Goal: Information Seeking & Learning: Learn about a topic

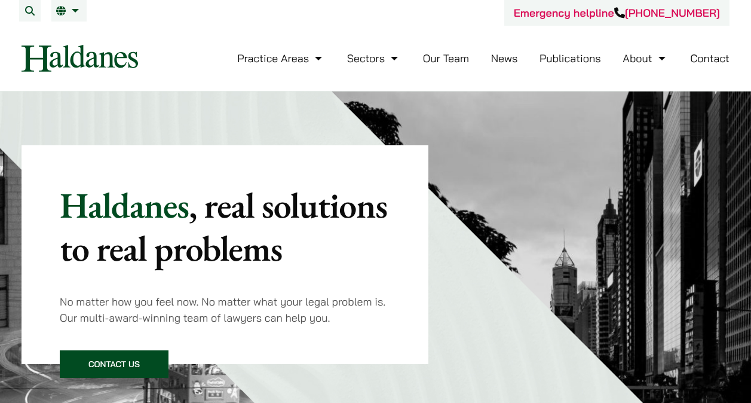
click at [444, 57] on link "Our Team" at bounding box center [446, 58] width 46 height 14
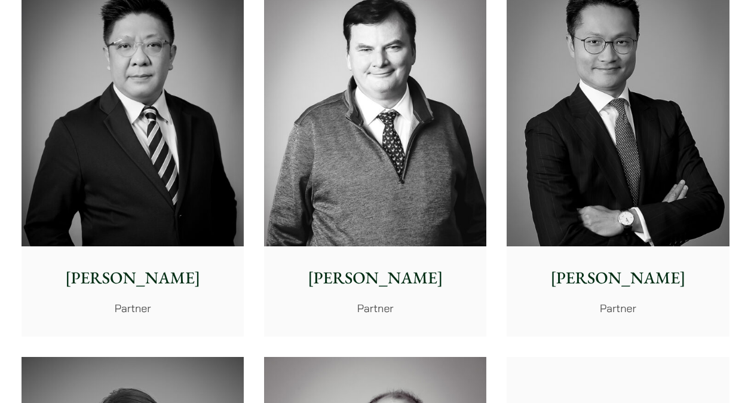
scroll to position [759, 0]
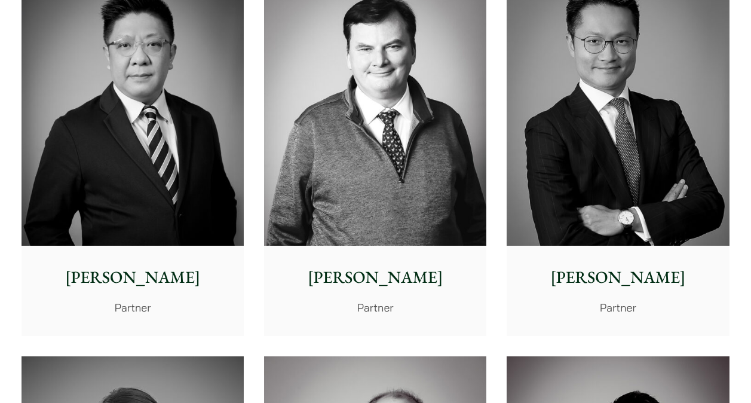
click at [599, 139] on img at bounding box center [618, 106] width 222 height 278
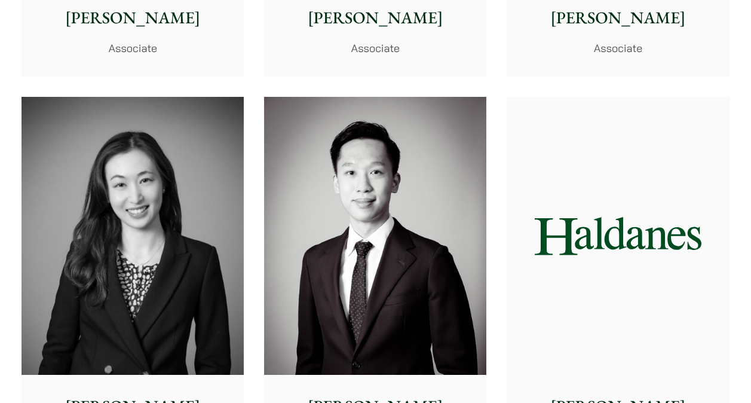
scroll to position [3826, 0]
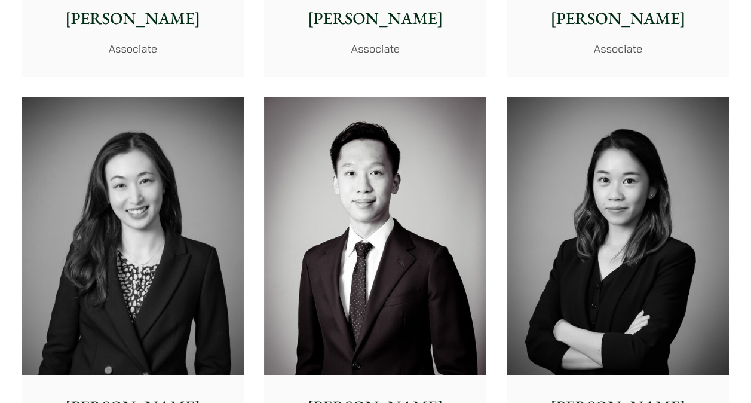
click at [372, 126] on img at bounding box center [375, 236] width 222 height 278
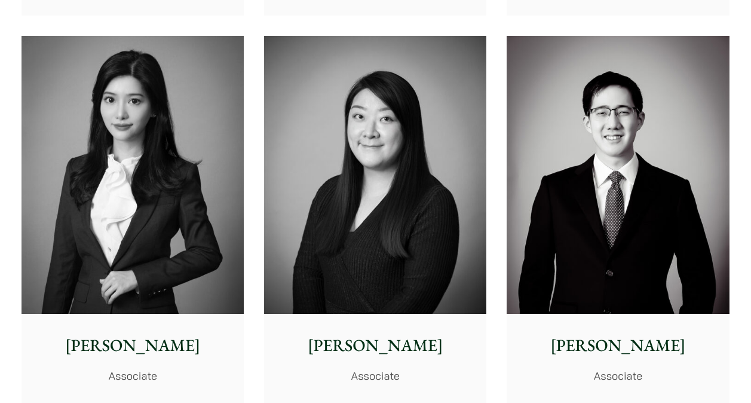
scroll to position [3489, 0]
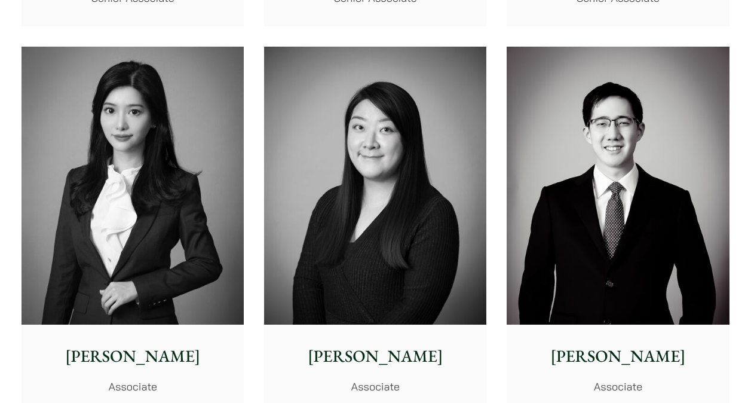
click at [140, 210] on img at bounding box center [133, 186] width 222 height 278
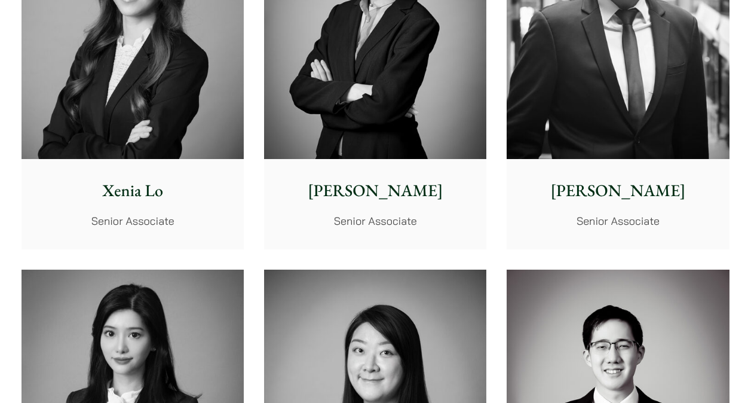
scroll to position [3267, 0]
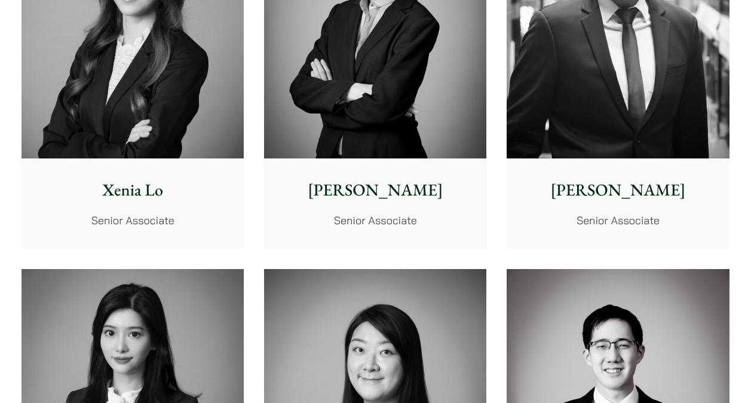
click at [167, 88] on img at bounding box center [133, 20] width 222 height 278
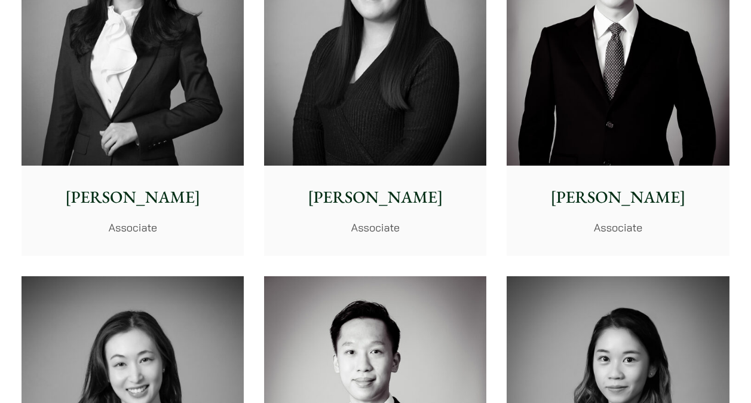
scroll to position [3646, 0]
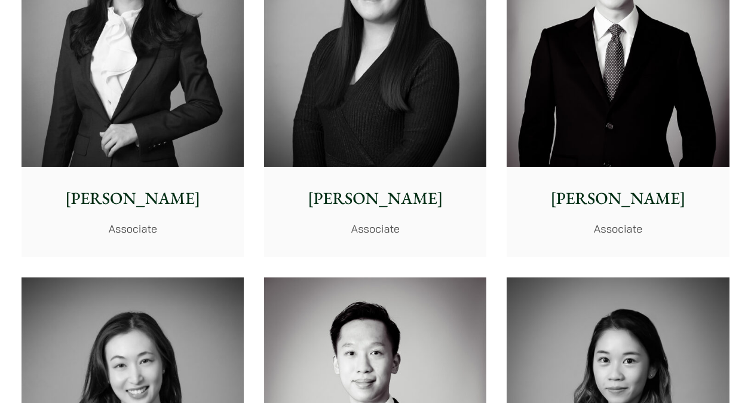
click at [579, 192] on p "Patrick Lui" at bounding box center [617, 198] width 203 height 25
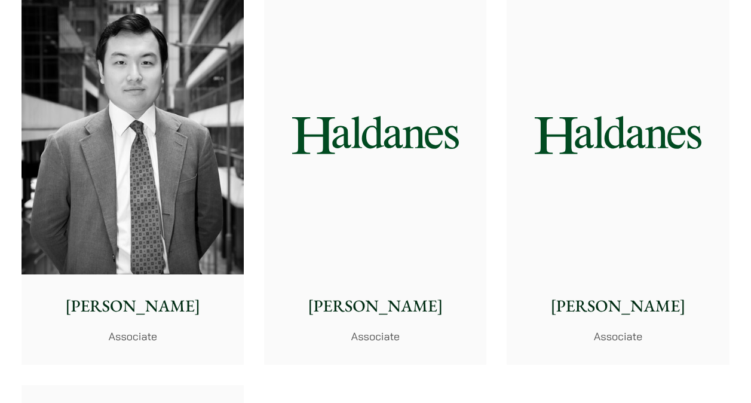
scroll to position [4705, 0]
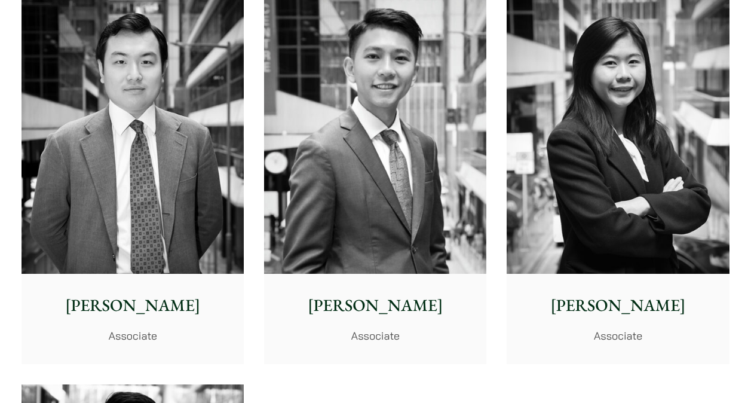
click at [386, 155] on img at bounding box center [375, 134] width 222 height 278
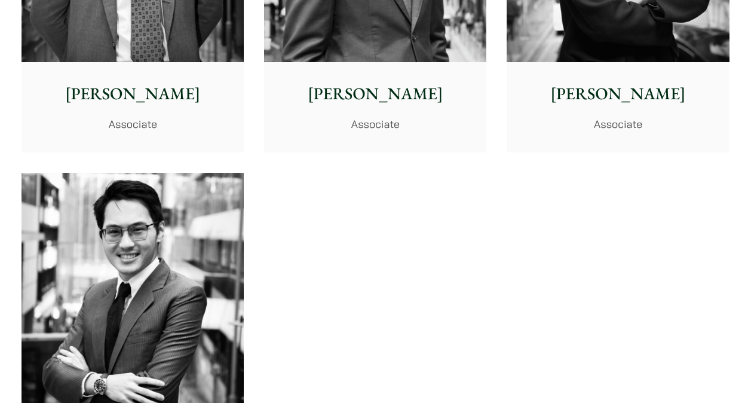
scroll to position [4985, 0]
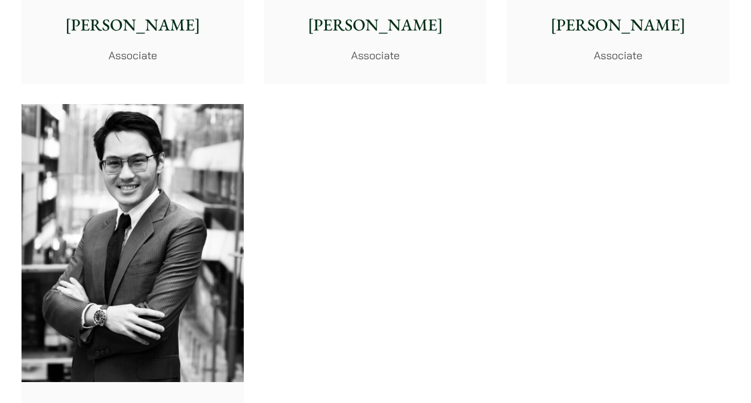
click at [183, 201] on img at bounding box center [133, 243] width 222 height 278
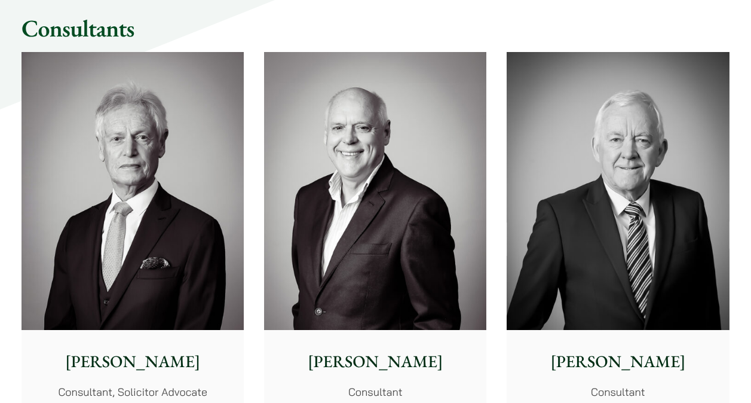
scroll to position [5515, 0]
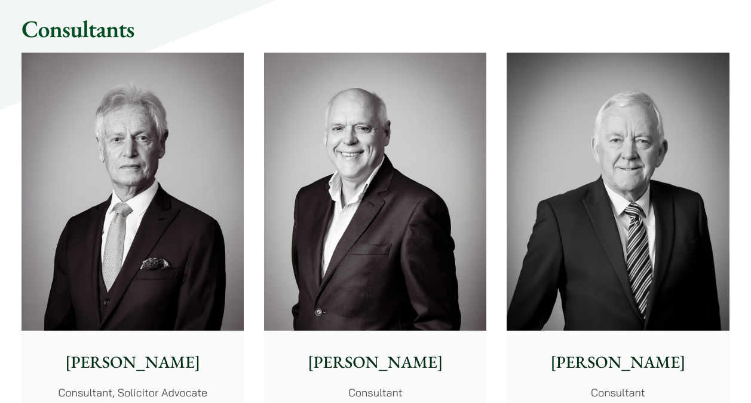
click at [134, 190] on img at bounding box center [133, 192] width 222 height 278
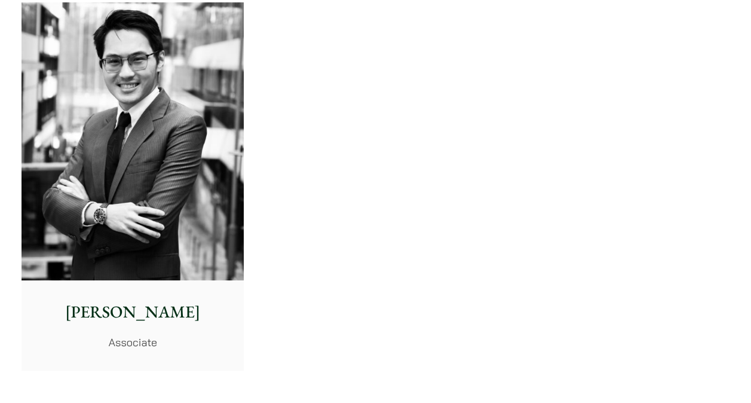
scroll to position [5089, 0]
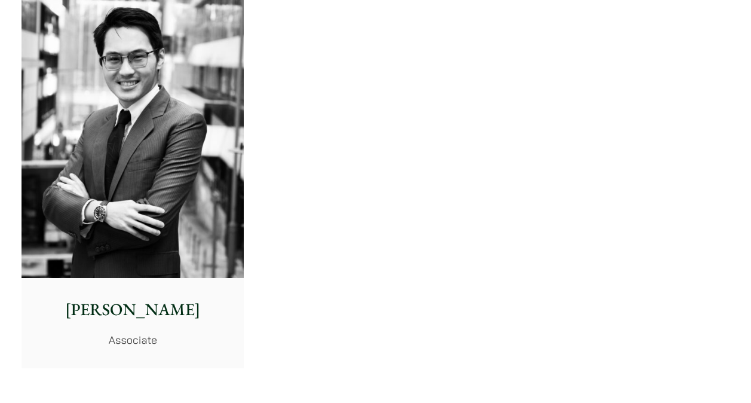
click at [181, 151] on img at bounding box center [133, 139] width 222 height 278
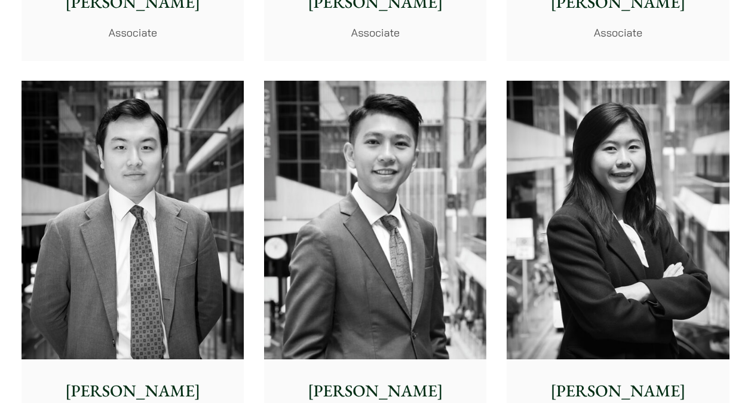
scroll to position [4619, 0]
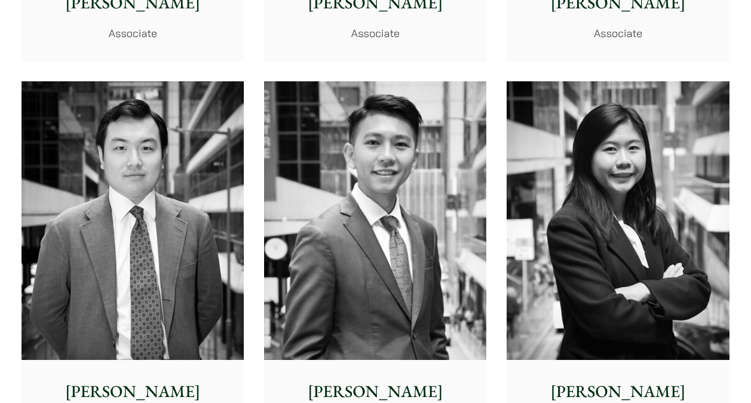
click at [649, 164] on img at bounding box center [618, 220] width 222 height 278
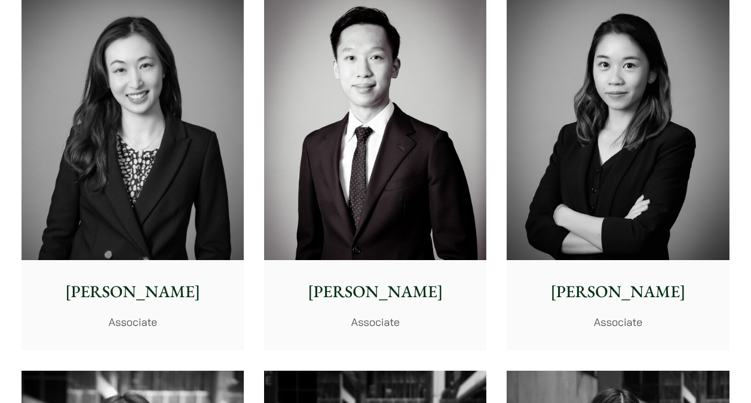
scroll to position [3941, 0]
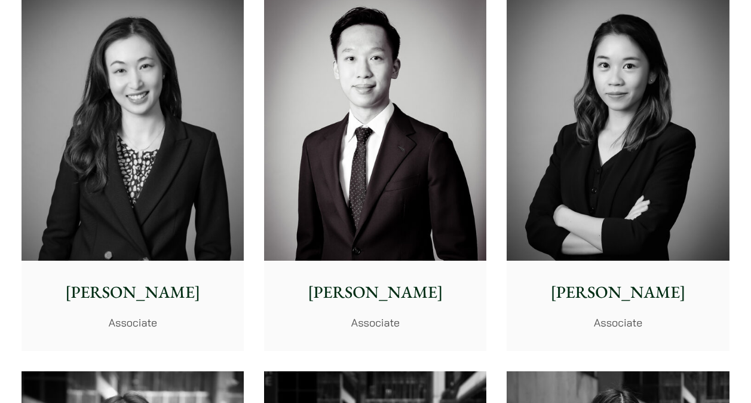
click at [607, 186] on img at bounding box center [618, 122] width 222 height 278
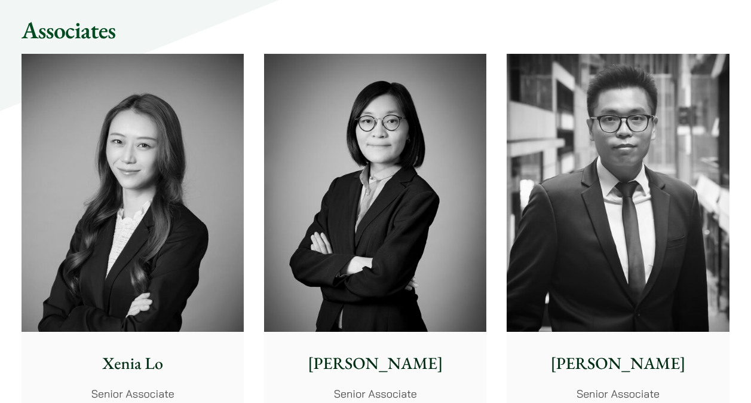
scroll to position [3096, 0]
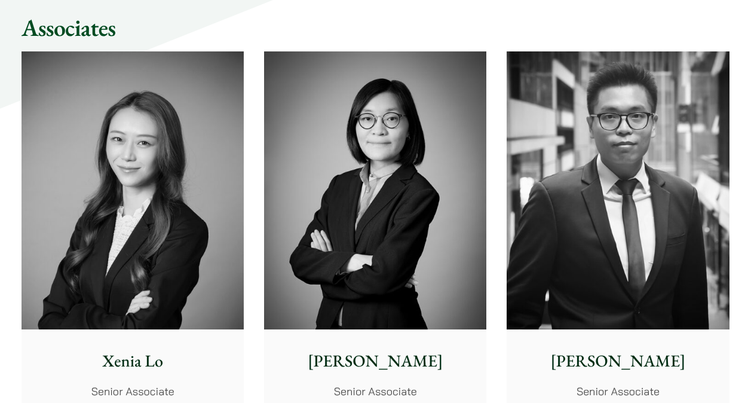
click at [434, 265] on img at bounding box center [375, 190] width 222 height 278
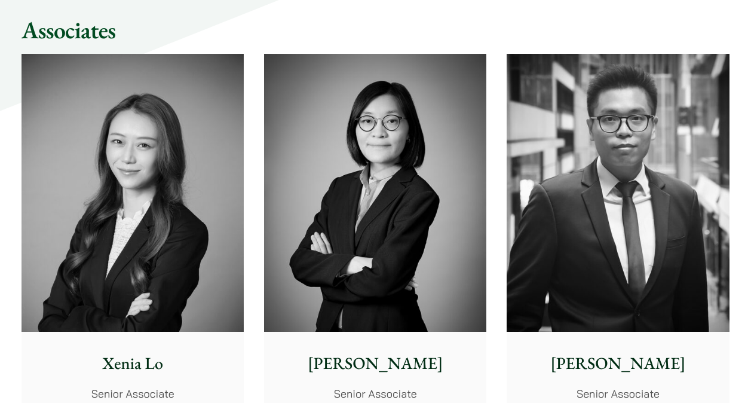
scroll to position [3093, 0]
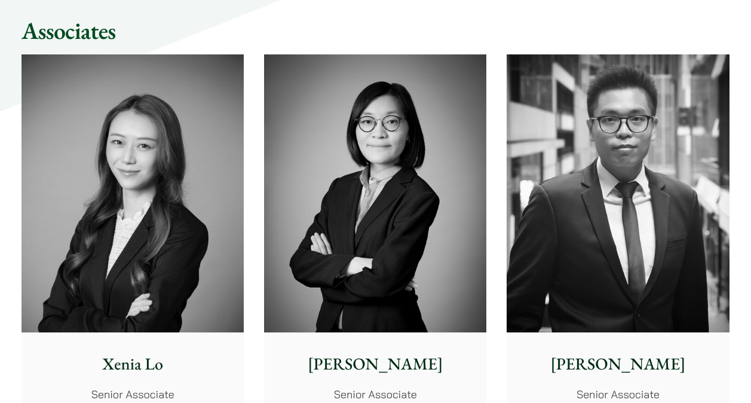
click at [617, 189] on img at bounding box center [618, 193] width 222 height 278
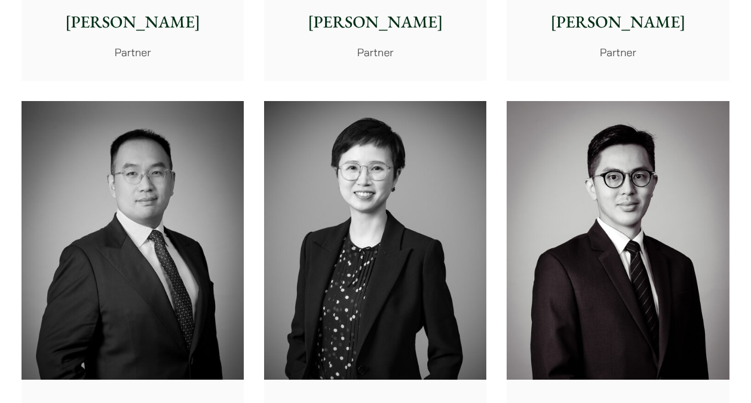
scroll to position [2180, 0]
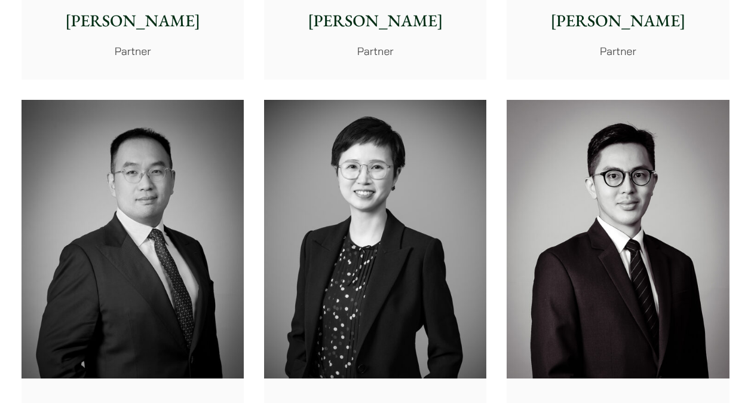
click at [327, 192] on img at bounding box center [375, 239] width 222 height 278
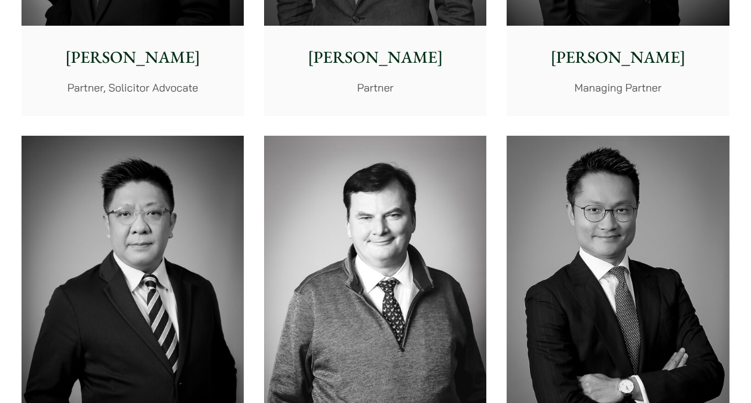
scroll to position [591, 0]
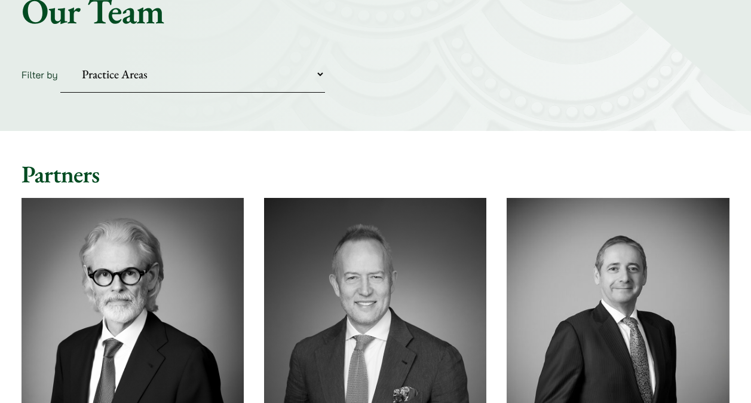
scroll to position [0, 0]
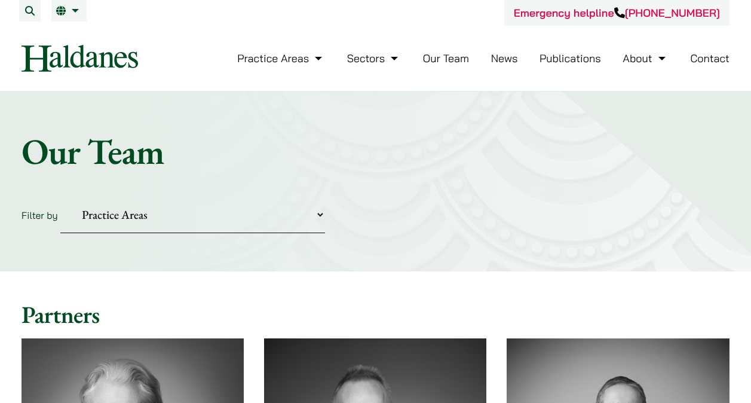
click at [208, 217] on select "Practice Areas Antitrust and Competition Civil Litigation & Dispute Resolution …" at bounding box center [192, 215] width 265 height 36
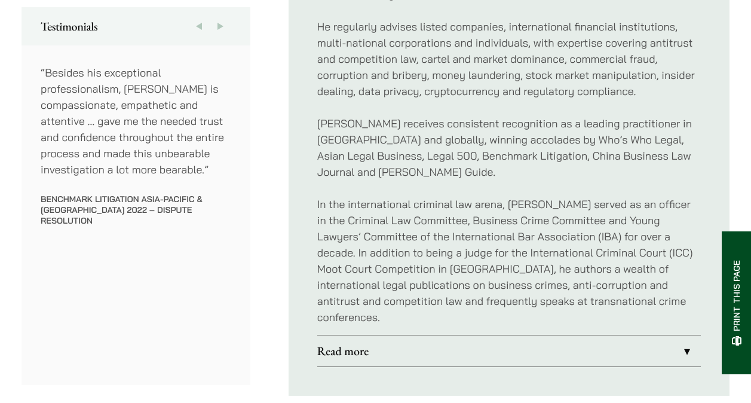
scroll to position [706, 0]
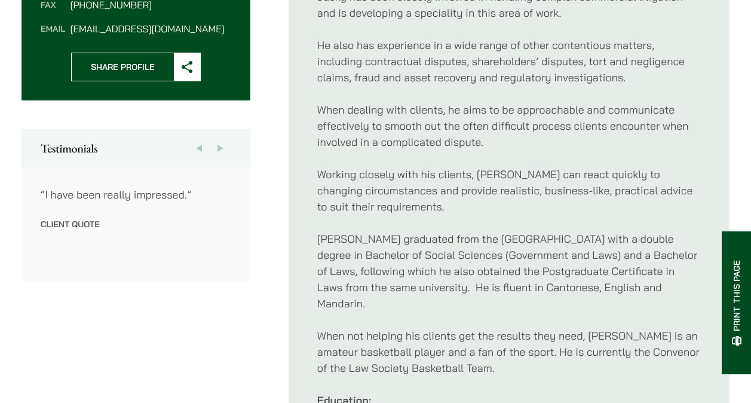
scroll to position [539, 0]
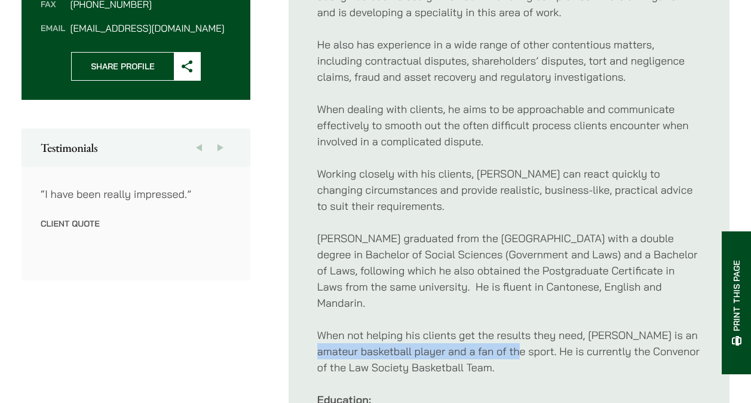
drag, startPoint x: 311, startPoint y: 337, endPoint x: 514, endPoint y: 335, distance: 203.1
click at [514, 335] on ul "Profile Jacky has been closely involved in handling complex commercial litigati…" at bounding box center [508, 238] width 441 height 640
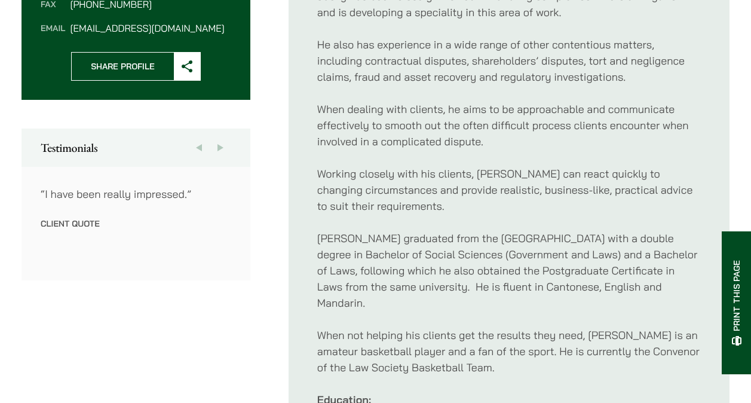
drag, startPoint x: 514, startPoint y: 335, endPoint x: 613, endPoint y: 334, distance: 98.6
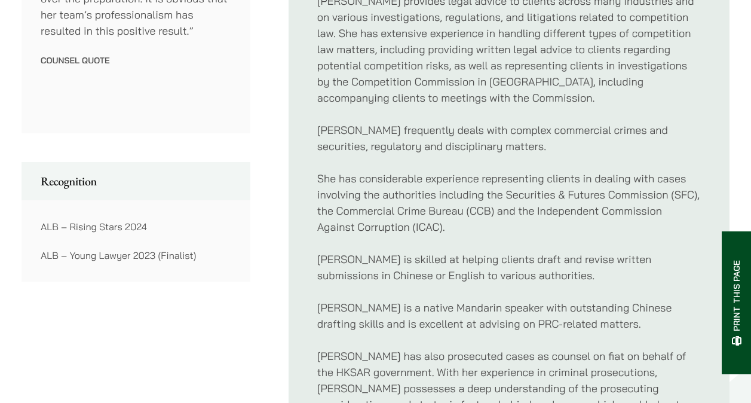
scroll to position [788, 0]
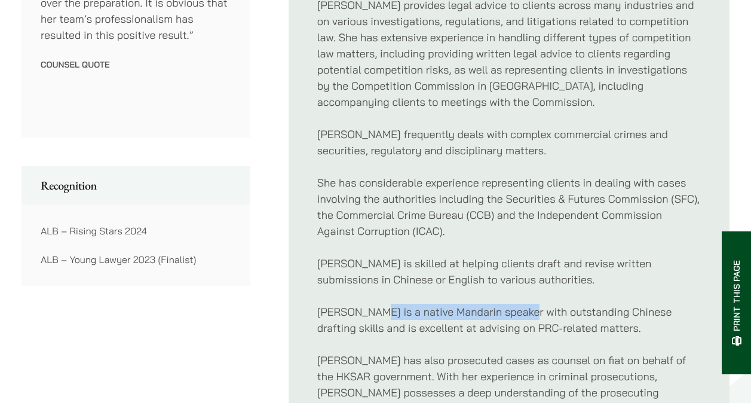
drag, startPoint x: 369, startPoint y: 309, endPoint x: 520, endPoint y: 304, distance: 150.6
click at [520, 304] on p "Florence is a native Mandarin speaker with outstanding Chinese drafting skills …" at bounding box center [508, 319] width 383 height 32
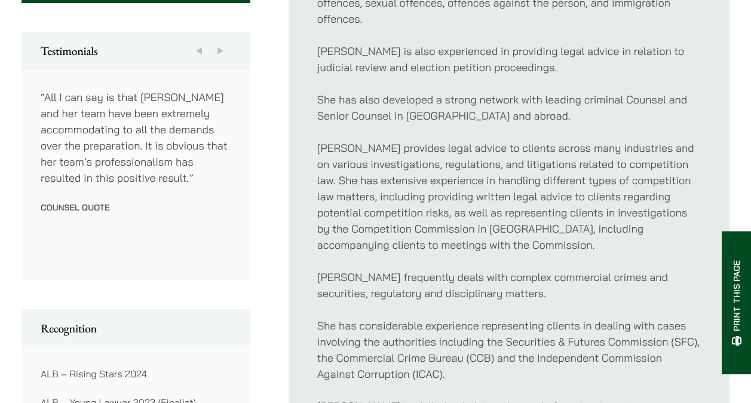
scroll to position [576, 0]
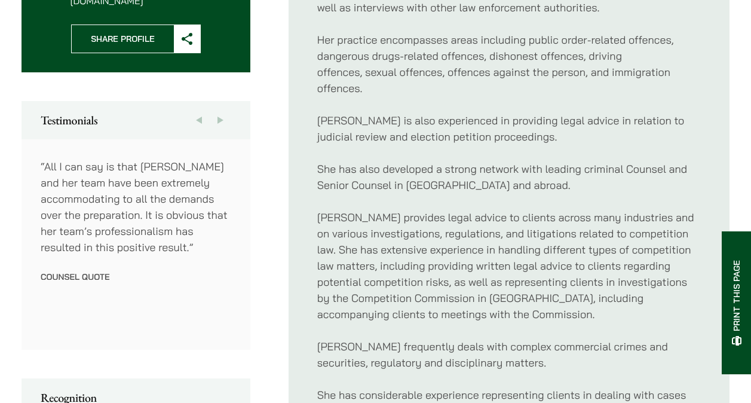
drag, startPoint x: 520, startPoint y: 304, endPoint x: 492, endPoint y: 328, distance: 36.4
click at [492, 328] on div "Florence is a criminal defence lawyer who regularly appears in all levels of co…" at bounding box center [508, 305] width 383 height 729
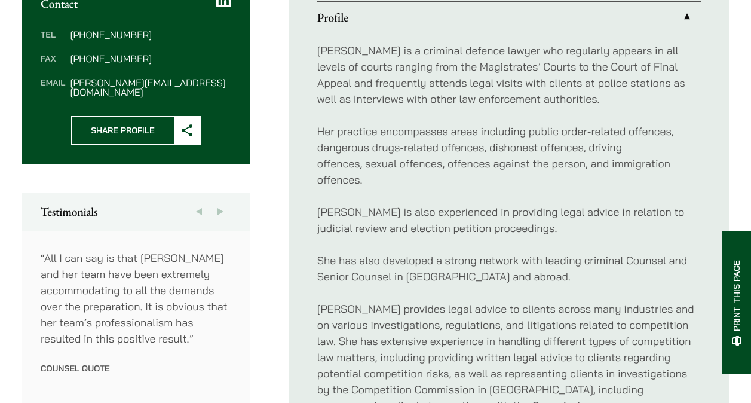
scroll to position [409, 0]
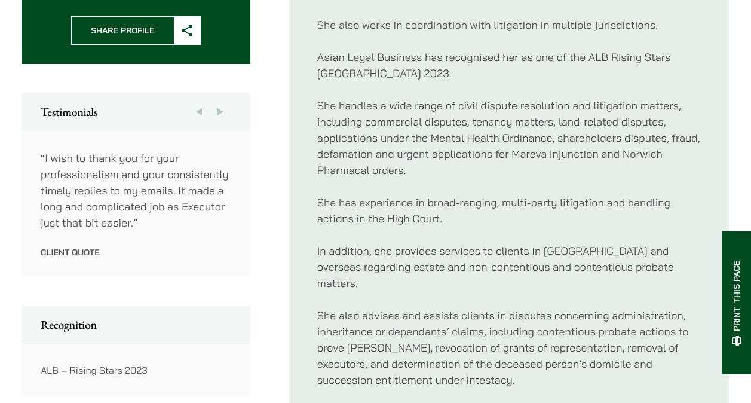
scroll to position [579, 0]
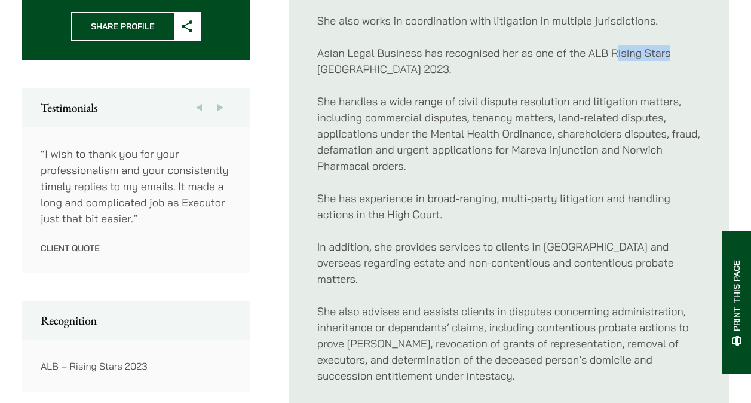
drag, startPoint x: 617, startPoint y: 53, endPoint x: 677, endPoint y: 61, distance: 60.9
click at [677, 61] on p "Asian Legal Business has recognised her as one of the ALB Rising Stars [GEOGRAP…" at bounding box center [508, 61] width 383 height 32
click at [568, 88] on div "Xenia acts for a broad spectrum of clients, such as multinational corporations,…" at bounding box center [508, 278] width 383 height 680
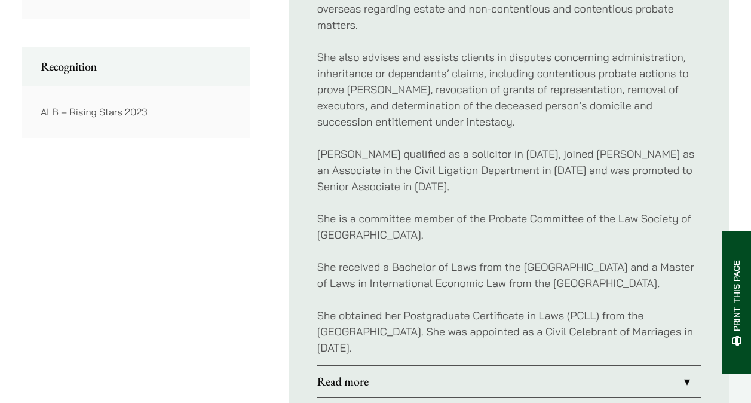
scroll to position [845, 0]
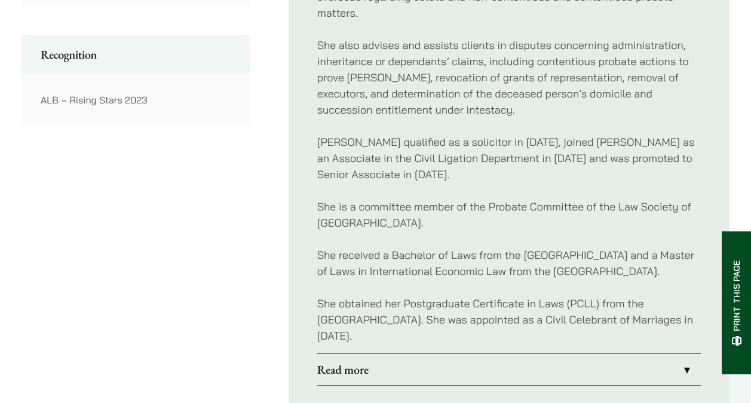
drag, startPoint x: 554, startPoint y: 254, endPoint x: 606, endPoint y: 263, distance: 52.2
click at [606, 263] on p "She received a Bachelor of Laws from the [GEOGRAPHIC_DATA] and a Master of Laws…" at bounding box center [508, 263] width 383 height 32
drag, startPoint x: 606, startPoint y: 263, endPoint x: 519, endPoint y: 290, distance: 90.5
click at [519, 290] on div "Xenia acts for a broad spectrum of clients, such as multinational corporations,…" at bounding box center [508, 13] width 383 height 680
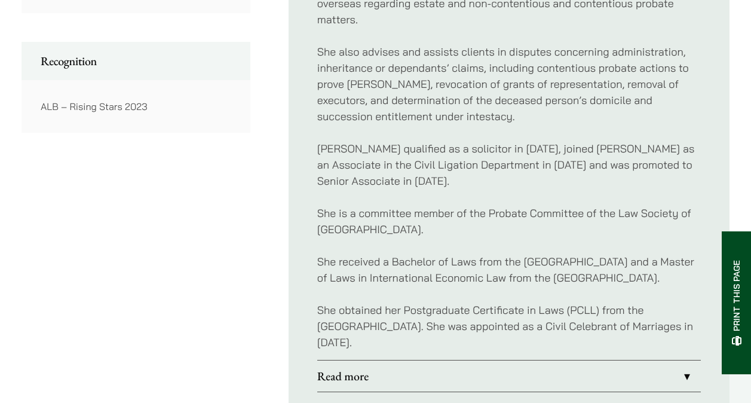
scroll to position [836, 0]
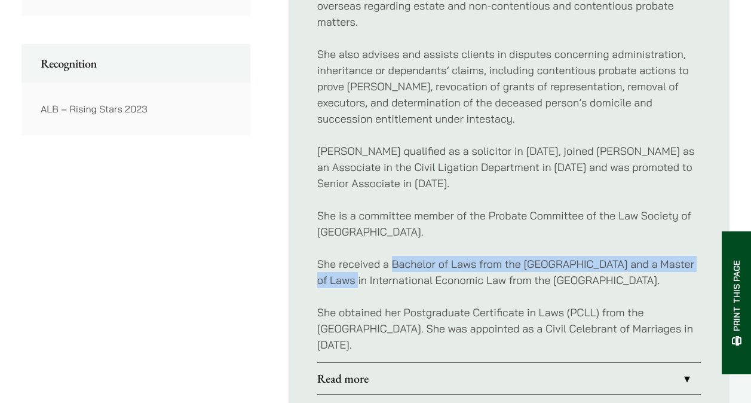
drag, startPoint x: 393, startPoint y: 248, endPoint x: 343, endPoint y: 259, distance: 51.4
click at [343, 259] on p "She received a Bachelor of Laws from the University of Exeter and a Master of L…" at bounding box center [508, 272] width 383 height 32
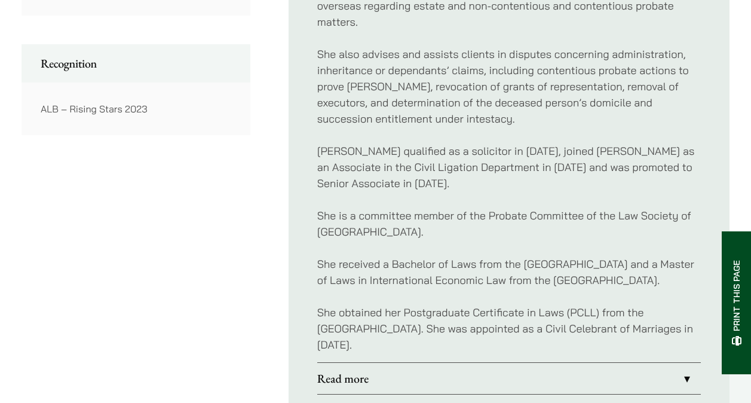
drag, startPoint x: 343, startPoint y: 259, endPoint x: 410, endPoint y: 285, distance: 72.2
click at [410, 285] on p "She received a Bachelor of Laws from the University of Exeter and a Master of L…" at bounding box center [508, 272] width 383 height 32
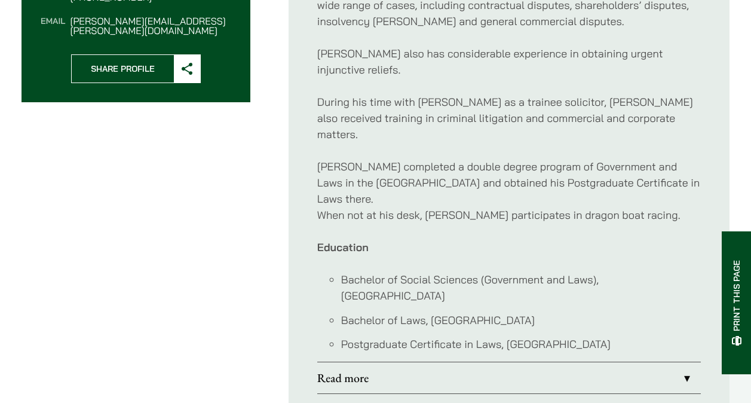
scroll to position [546, 0]
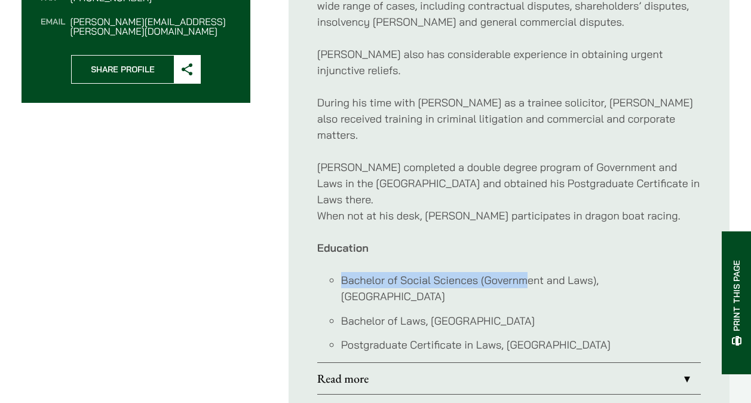
drag, startPoint x: 337, startPoint y: 264, endPoint x: 530, endPoint y: 266, distance: 192.9
click at [530, 272] on ul "Bachelor of Social Sciences (Government and Laws), [GEOGRAPHIC_DATA] Bachelor o…" at bounding box center [508, 312] width 383 height 81
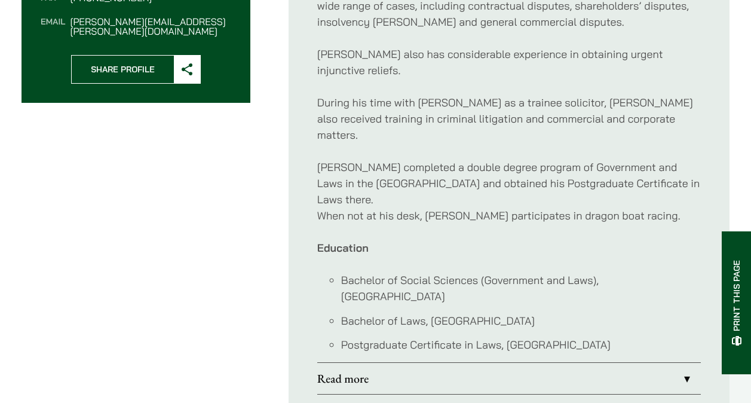
drag, startPoint x: 530, startPoint y: 266, endPoint x: 564, endPoint y: 290, distance: 41.3
click at [564, 290] on ul "Bachelor of Social Sciences (Government and Laws), [GEOGRAPHIC_DATA] Bachelor o…" at bounding box center [508, 312] width 383 height 81
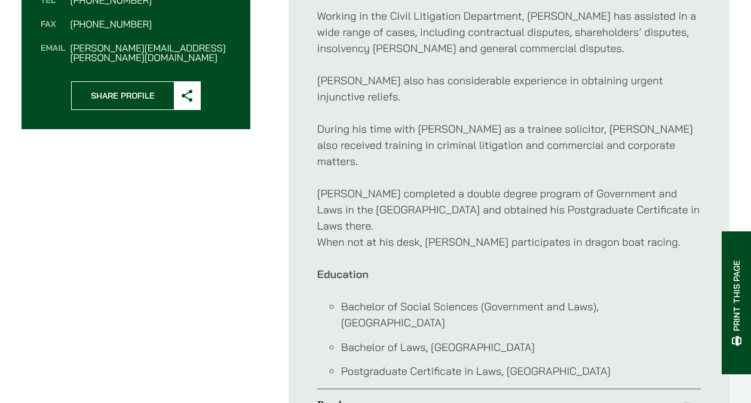
scroll to position [519, 0]
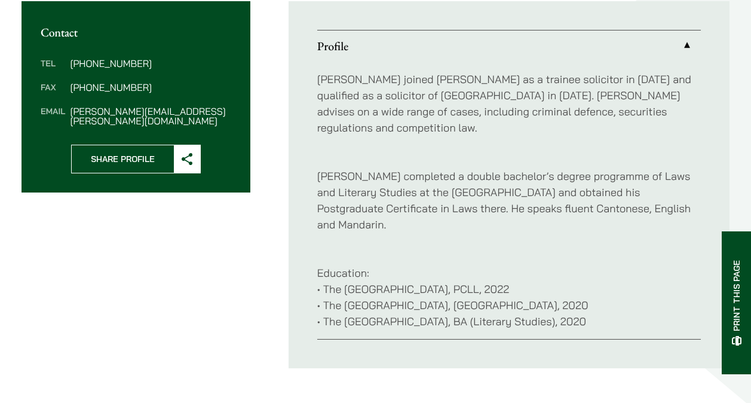
scroll to position [439, 0]
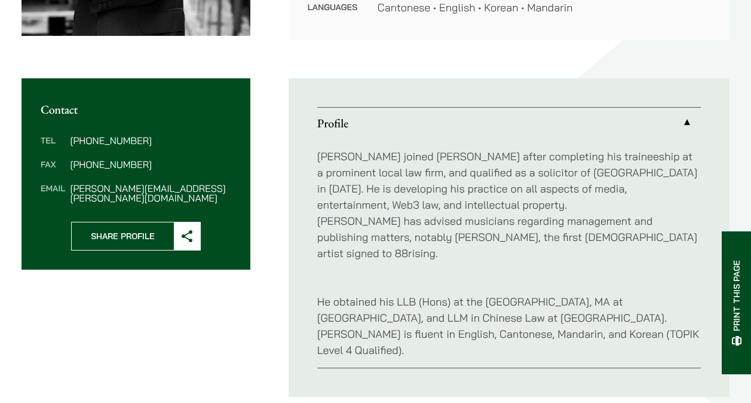
scroll to position [379, 0]
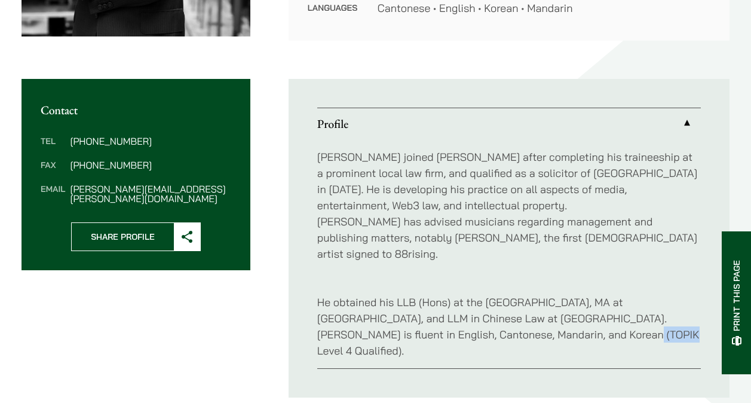
drag, startPoint x: 533, startPoint y: 320, endPoint x: 570, endPoint y: 320, distance: 37.0
click at [570, 320] on p "He obtained his LLB (Hons) at the [GEOGRAPHIC_DATA], MA at [GEOGRAPHIC_DATA], a…" at bounding box center [508, 318] width 383 height 81
drag, startPoint x: 570, startPoint y: 320, endPoint x: 593, endPoint y: 331, distance: 25.6
click at [593, 331] on div "[PERSON_NAME] joined [PERSON_NAME] after completing his traineeship at a promin…" at bounding box center [508, 253] width 383 height 229
drag, startPoint x: 441, startPoint y: 221, endPoint x: 492, endPoint y: 222, distance: 50.8
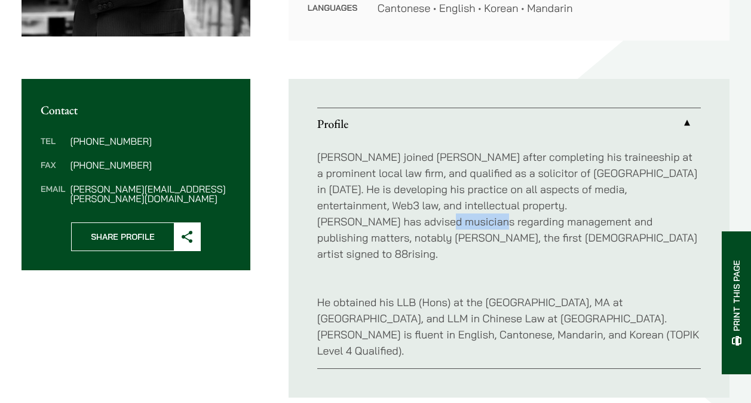
click at [492, 222] on p "[PERSON_NAME] joined [PERSON_NAME] after completing his traineeship at a promin…" at bounding box center [508, 205] width 383 height 113
drag, startPoint x: 492, startPoint y: 222, endPoint x: 536, endPoint y: 228, distance: 45.2
click at [536, 228] on p "[PERSON_NAME] joined [PERSON_NAME] after completing his traineeship at a promin…" at bounding box center [508, 205] width 383 height 113
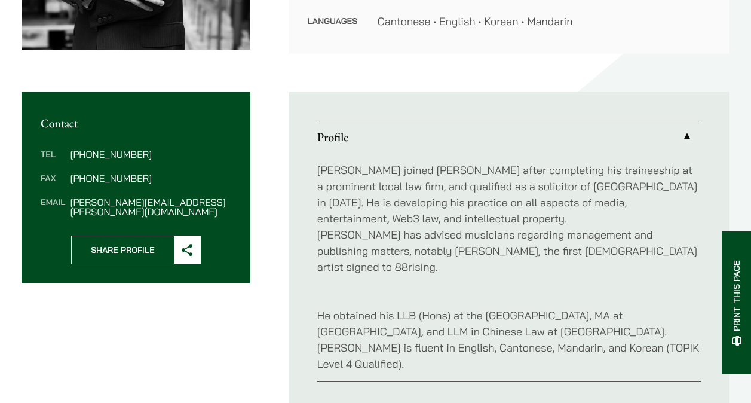
scroll to position [365, 0]
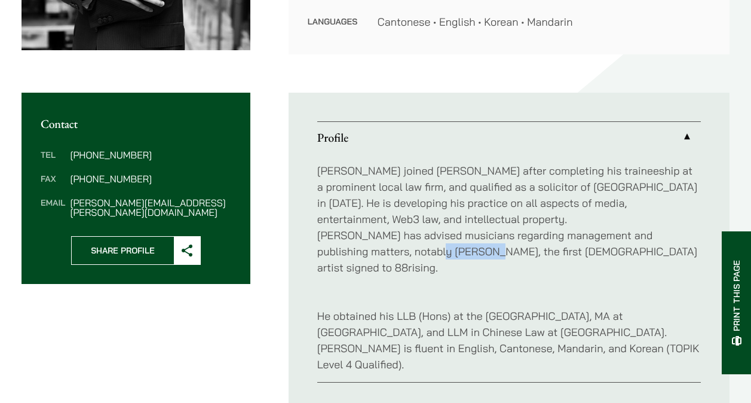
drag, startPoint x: 403, startPoint y: 250, endPoint x: 452, endPoint y: 253, distance: 48.5
click at [452, 253] on p "Christopher joined Haldanes after completing his traineeship at a prominent loc…" at bounding box center [508, 218] width 383 height 113
copy p "Derek Dali"
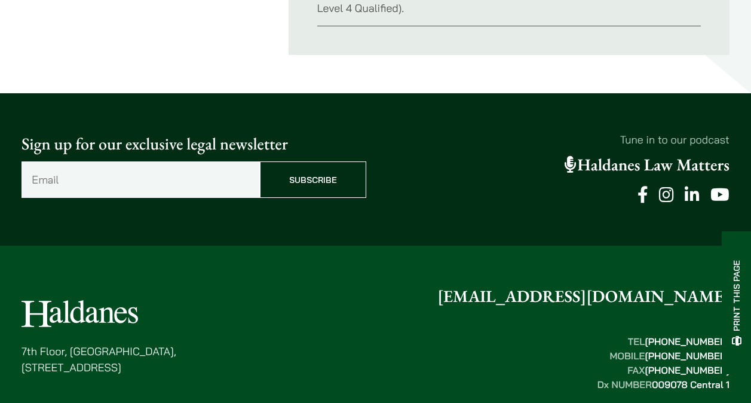
scroll to position [730, 0]
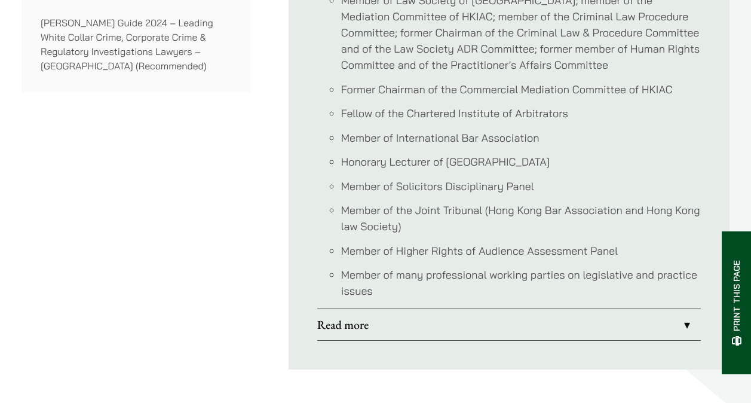
scroll to position [1180, 0]
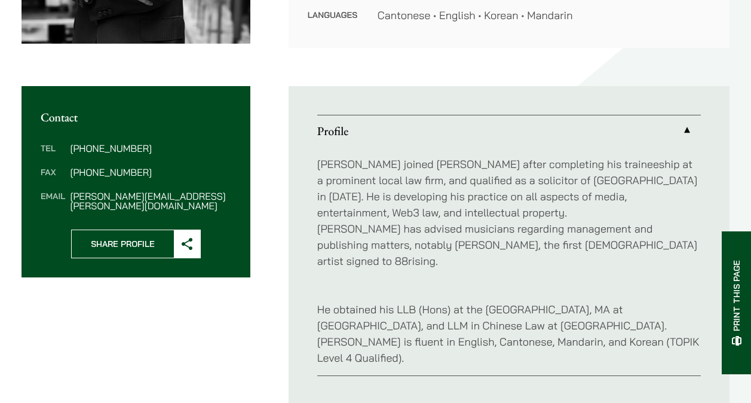
scroll to position [369, 0]
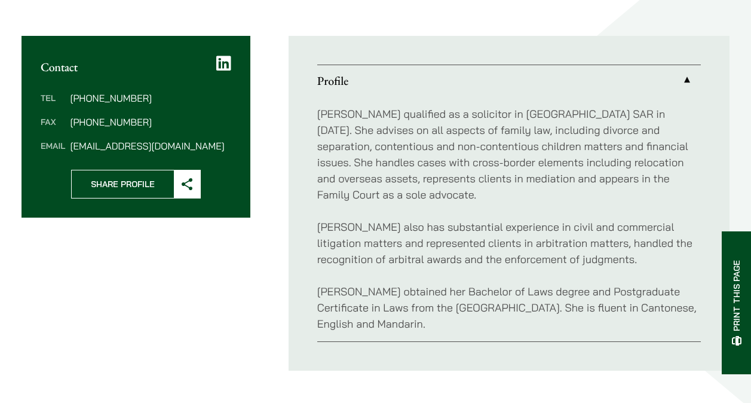
scroll to position [426, 0]
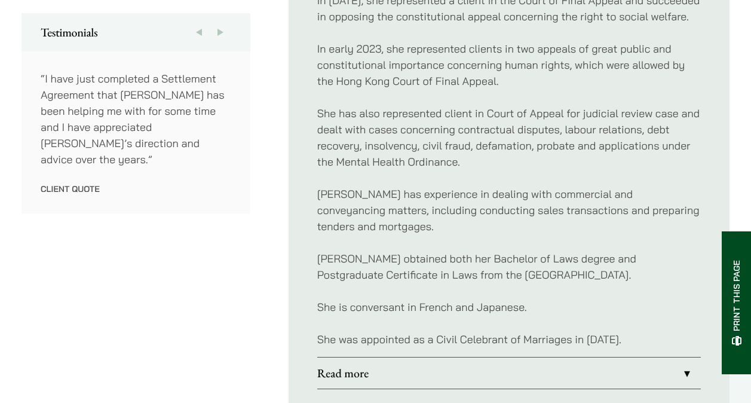
scroll to position [664, 0]
drag, startPoint x: 420, startPoint y: 292, endPoint x: 524, endPoint y: 290, distance: 103.4
click at [524, 299] on p "She is conversant in French and Japanese." at bounding box center [508, 307] width 383 height 16
click at [446, 186] on p "Vivian has experience in dealing with commercial and conveyancing matters, incl…" at bounding box center [508, 210] width 383 height 48
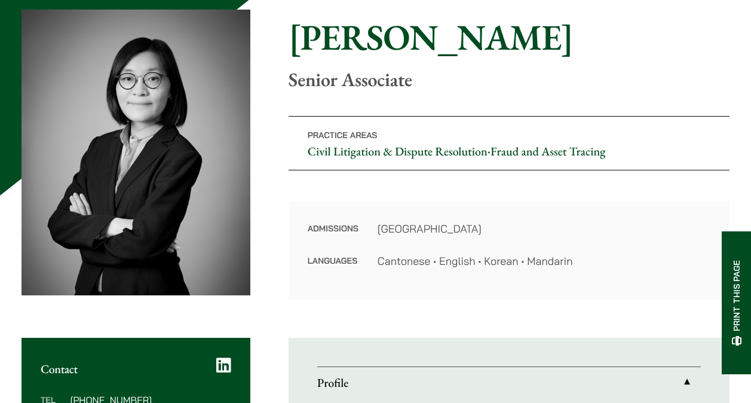
scroll to position [121, 0]
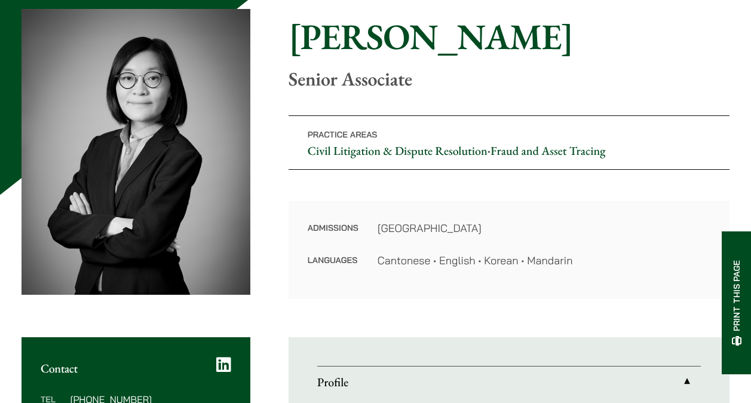
drag, startPoint x: 485, startPoint y: 259, endPoint x: 515, endPoint y: 261, distance: 30.6
click at [515, 261] on dd "Cantonese • English • Korean • Mandarin" at bounding box center [543, 260] width 333 height 16
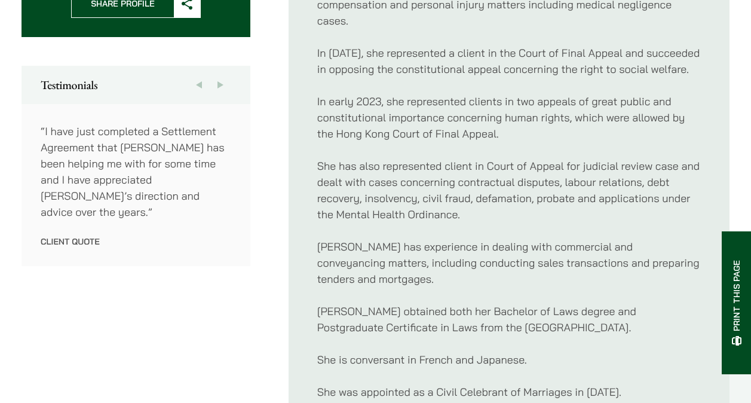
scroll to position [611, 0]
click at [499, 352] on p "She is conversant in French and Japanese." at bounding box center [508, 360] width 383 height 16
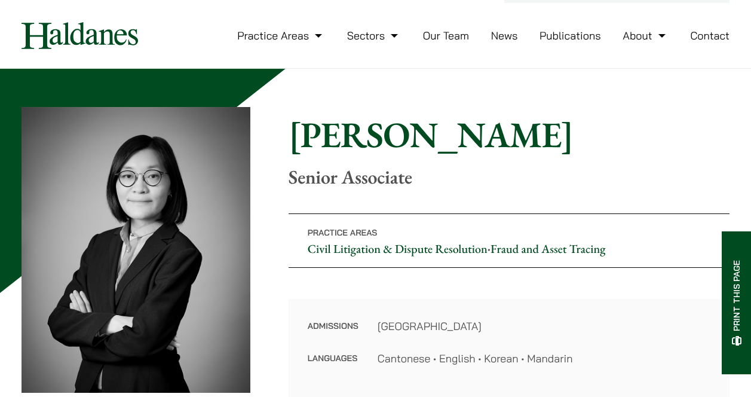
scroll to position [0, 0]
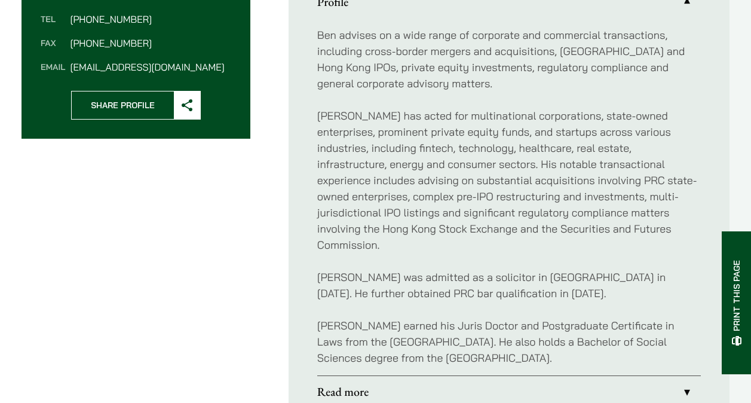
scroll to position [500, 0]
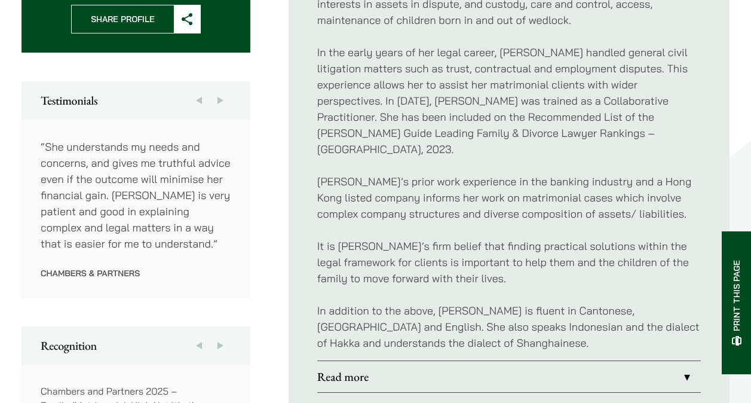
scroll to position [597, 0]
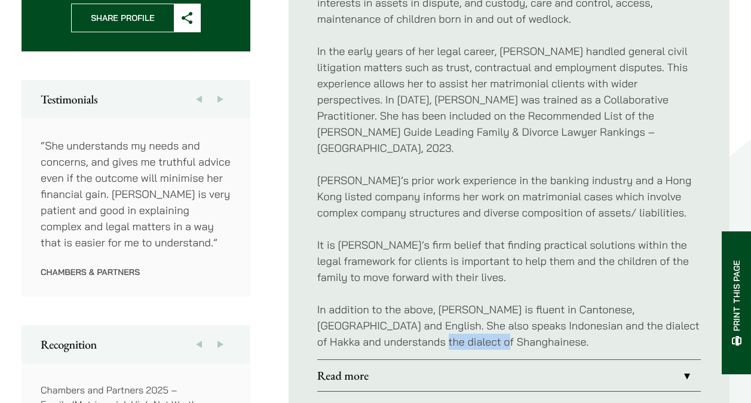
drag, startPoint x: 450, startPoint y: 326, endPoint x: 523, endPoint y: 330, distance: 72.4
click at [523, 330] on p "In addition to the above, [PERSON_NAME] is fluent in Cantonese, [GEOGRAPHIC_DAT…" at bounding box center [508, 325] width 383 height 48
drag, startPoint x: 523, startPoint y: 330, endPoint x: 495, endPoint y: 307, distance: 35.6
click at [495, 307] on p "In addition to the above, [PERSON_NAME] is fluent in Cantonese, [GEOGRAPHIC_DAT…" at bounding box center [508, 325] width 383 height 48
drag, startPoint x: 495, startPoint y: 307, endPoint x: 624, endPoint y: 308, distance: 128.4
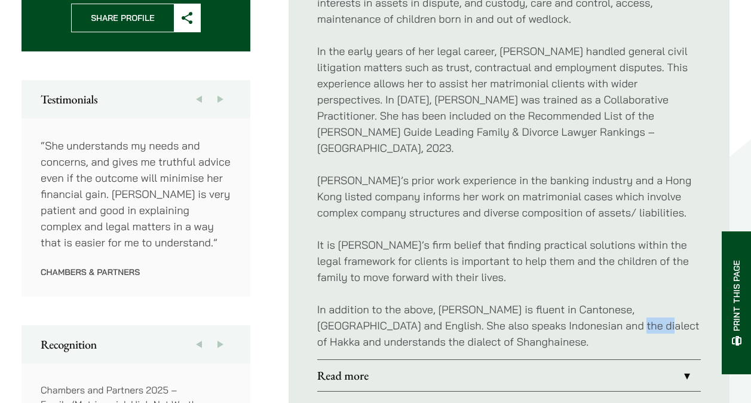
click at [624, 308] on p "In addition to the above, [PERSON_NAME] is fluent in Cantonese, [GEOGRAPHIC_DAT…" at bounding box center [508, 325] width 383 height 48
drag, startPoint x: 624, startPoint y: 308, endPoint x: 566, endPoint y: 327, distance: 61.2
click at [566, 327] on p "In addition to the above, Elaine is fluent in Cantonese, Putonghua and English.…" at bounding box center [508, 325] width 383 height 48
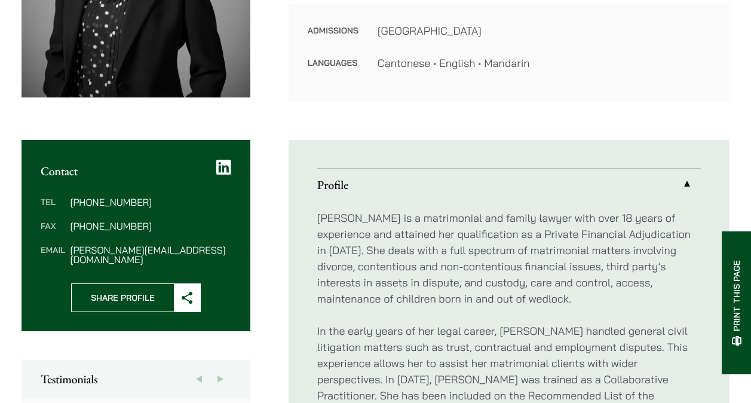
scroll to position [318, 0]
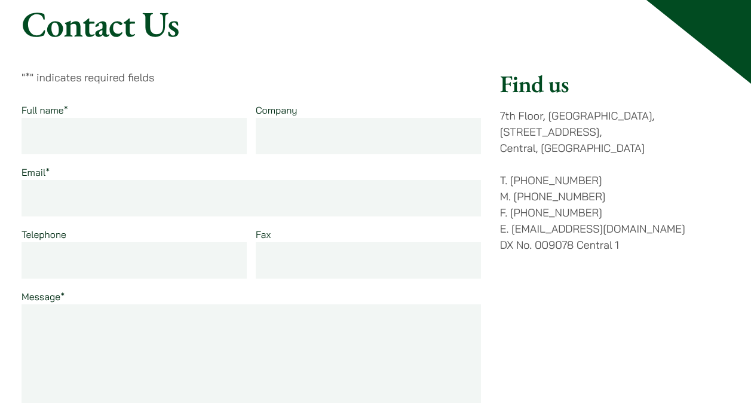
scroll to position [126, 0]
